Goal: Find specific page/section: Find specific page/section

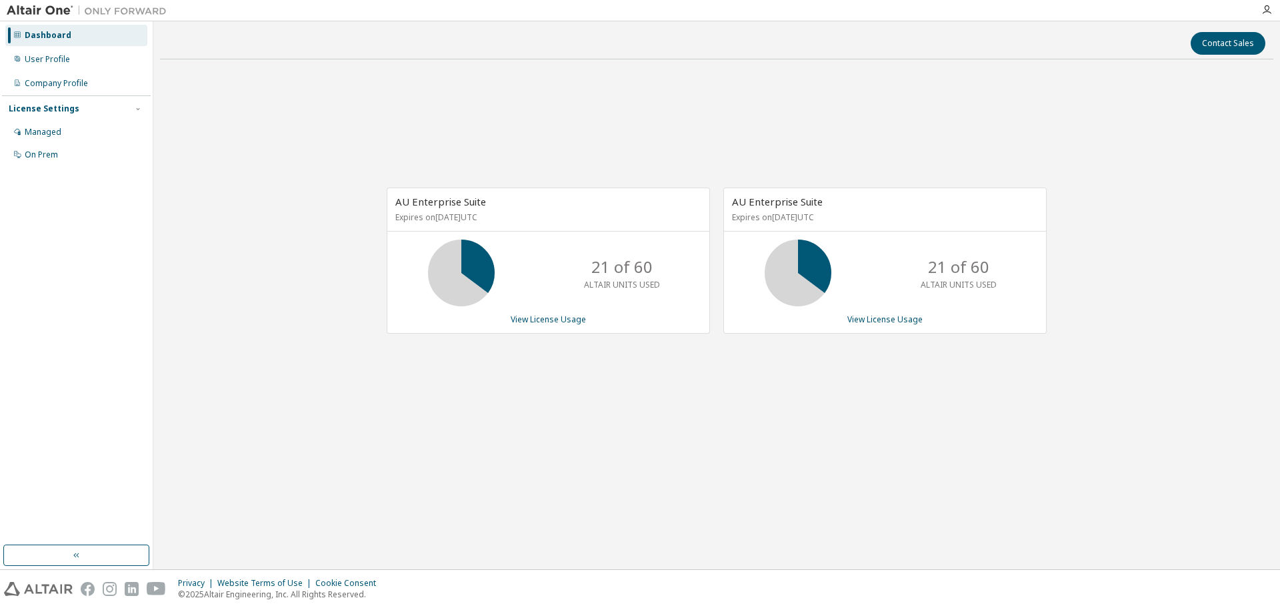
click at [717, 407] on div "AU Enterprise Suite Expires on [DATE] UTC 21 of 60 ALTAIR UNITS USED View Licen…" at bounding box center [717, 267] width 1114 height 395
click at [667, 135] on div "AU Enterprise Suite Expires on [DATE] UTC 21 of 60 ALTAIR UNITS USED View Licen…" at bounding box center [717, 267] width 1114 height 395
